Goal: Submit feedback/report problem

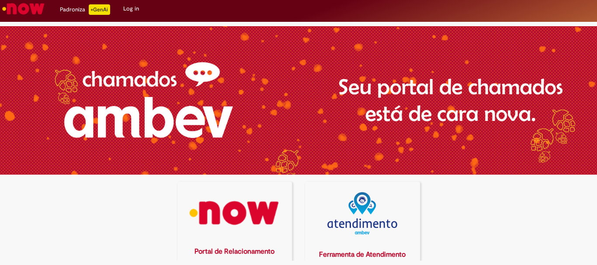
click at [222, 204] on img at bounding box center [235, 213] width 104 height 42
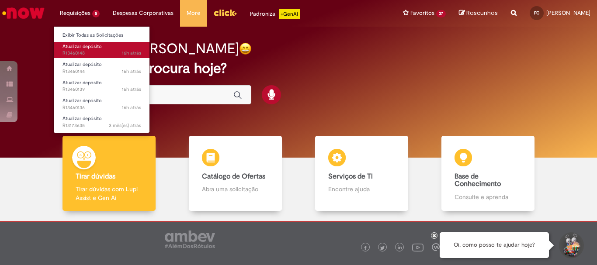
click at [97, 50] on span "16h atrás 16 horas atrás R13460148" at bounding box center [101, 53] width 79 height 7
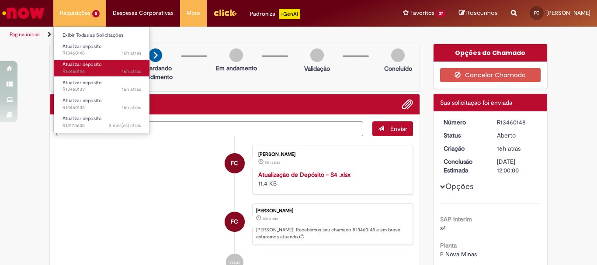
click at [104, 69] on span "16h atrás 16 horas atrás R13460144" at bounding box center [101, 71] width 79 height 7
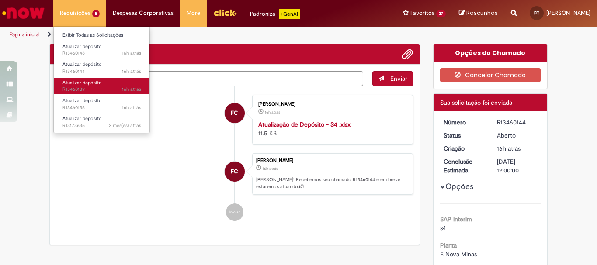
click at [104, 90] on span "16h atrás 16 horas atrás R13460139" at bounding box center [101, 89] width 79 height 7
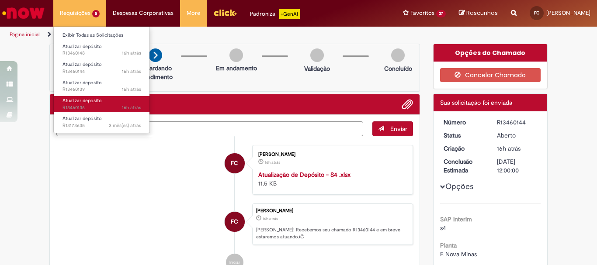
click at [107, 106] on span "16h atrás 16 horas atrás R13460136" at bounding box center [101, 107] width 79 height 7
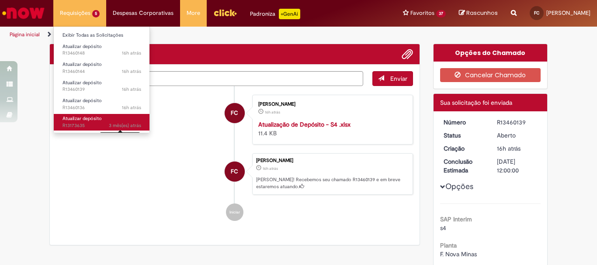
click at [110, 126] on span "3 mês(es) atrás" at bounding box center [125, 125] width 32 height 7
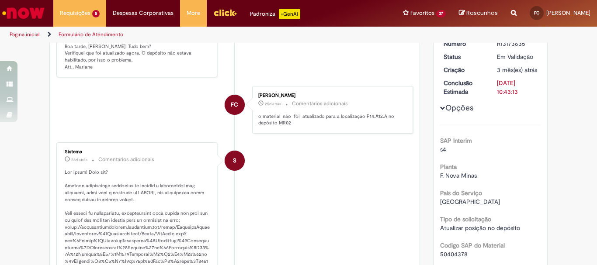
scroll to position [218, 0]
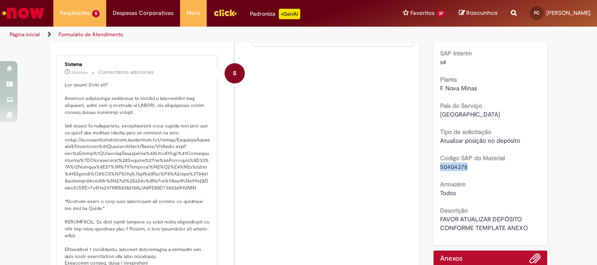
drag, startPoint x: 464, startPoint y: 177, endPoint x: 436, endPoint y: 173, distance: 28.6
click at [436, 173] on div "Número R13173635 Status Em [GEOGRAPHIC_DATA] Criação 3 mês(es) atrás 3 meses at…" at bounding box center [490, 95] width 114 height 300
copy span "50404378"
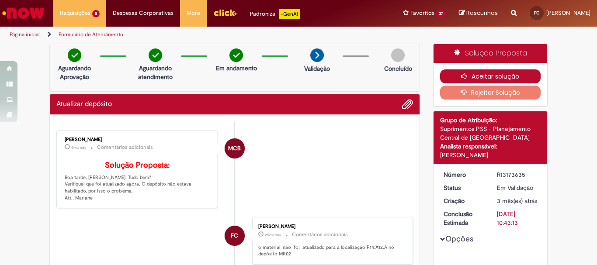
click at [468, 79] on icon "button" at bounding box center [466, 76] width 10 height 6
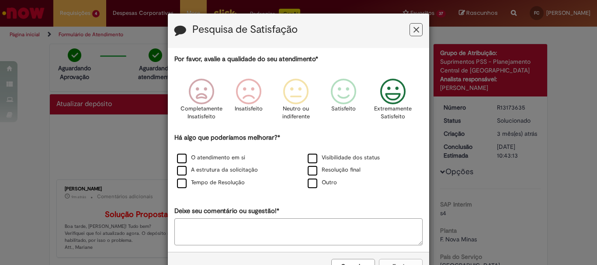
click at [403, 90] on icon "Feedback" at bounding box center [393, 92] width 33 height 26
click at [180, 160] on label "O atendimento em si" at bounding box center [211, 158] width 68 height 8
click at [182, 172] on label "A estrutura da solicitação" at bounding box center [217, 170] width 81 height 8
click at [308, 159] on label "Visibilidade dos status" at bounding box center [344, 158] width 72 height 8
click at [309, 170] on label "Resolução final" at bounding box center [334, 170] width 53 height 8
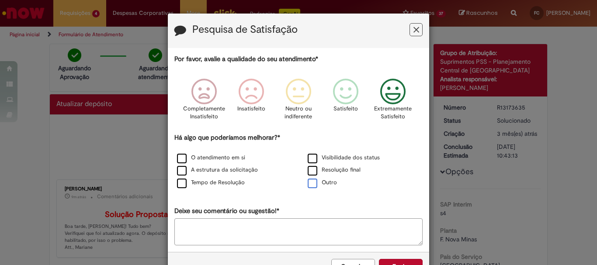
scroll to position [29, 0]
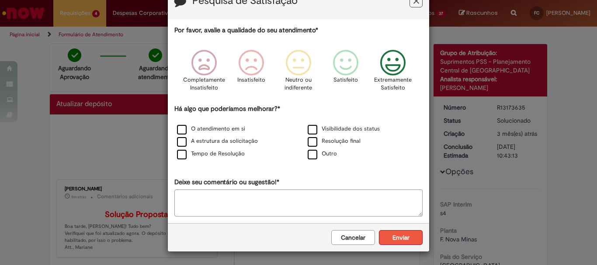
click at [386, 236] on button "Enviar" at bounding box center [401, 237] width 44 height 15
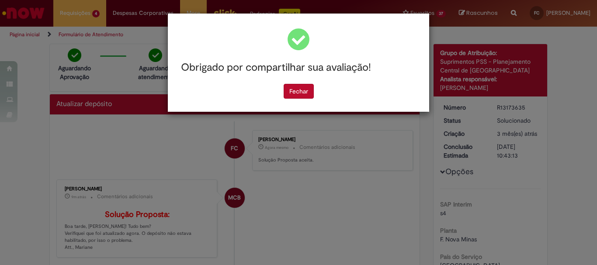
scroll to position [0, 0]
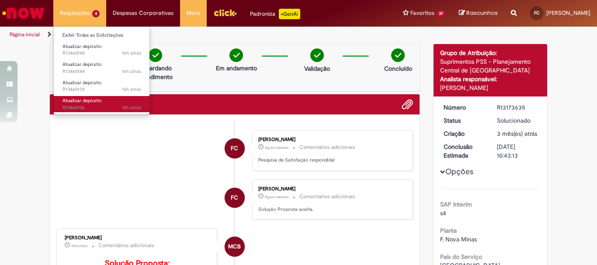
click at [104, 102] on link "Atualizar depósito 16h atrás 16 horas atrás R13460136" at bounding box center [102, 104] width 96 height 16
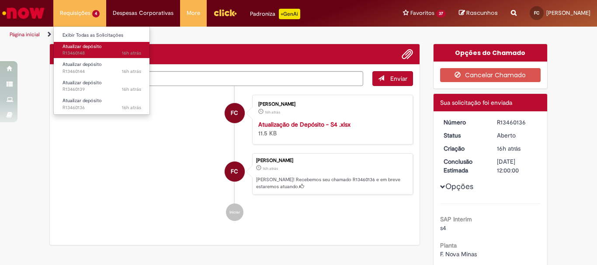
click at [91, 47] on span "Atualizar depósito" at bounding box center [81, 46] width 39 height 7
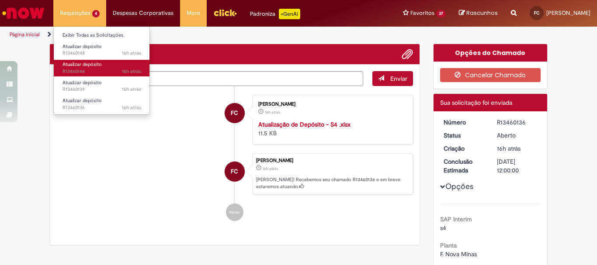
click at [97, 69] on span "16h atrás 16 horas atrás R13460144" at bounding box center [101, 71] width 79 height 7
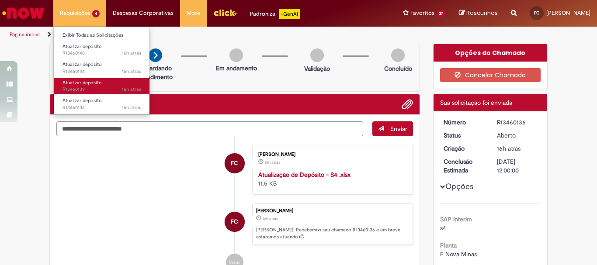
click at [100, 88] on span "16h atrás 16 horas atrás R13460139" at bounding box center [101, 89] width 79 height 7
